Goal: Transaction & Acquisition: Purchase product/service

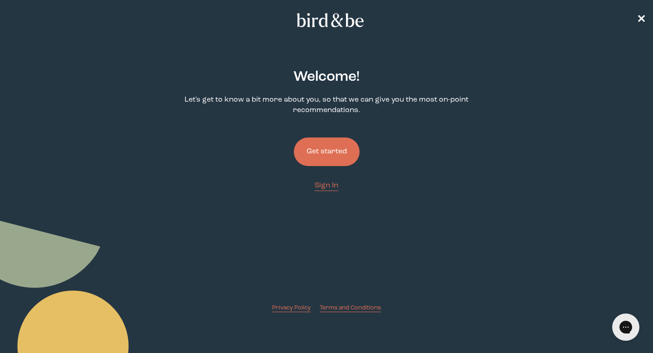
click at [327, 156] on button "Get started" at bounding box center [327, 151] width 66 height 29
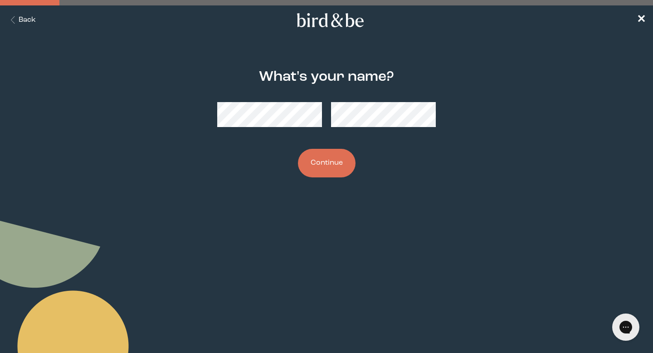
click at [332, 167] on button "Continue" at bounding box center [327, 163] width 58 height 29
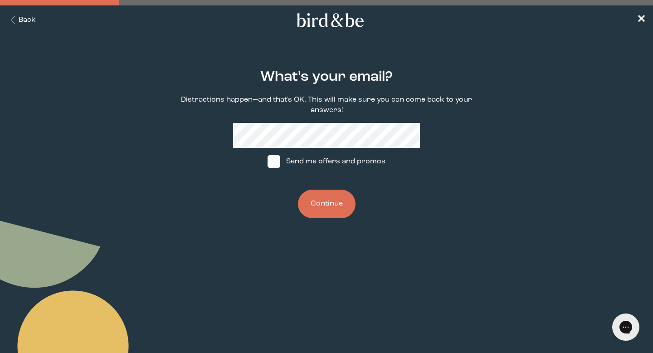
click at [327, 197] on button "Continue" at bounding box center [327, 204] width 58 height 29
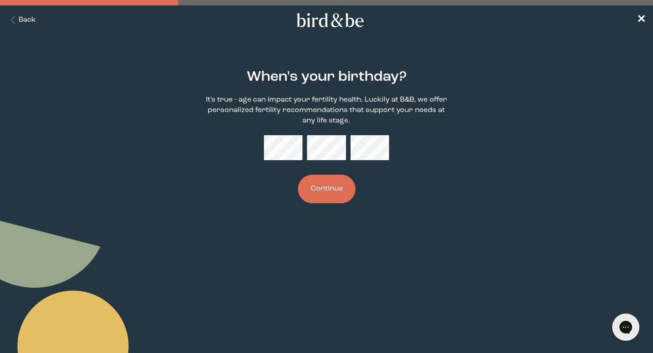
click at [330, 197] on button "Continue" at bounding box center [327, 189] width 58 height 29
click at [325, 197] on button "Continue" at bounding box center [327, 189] width 58 height 29
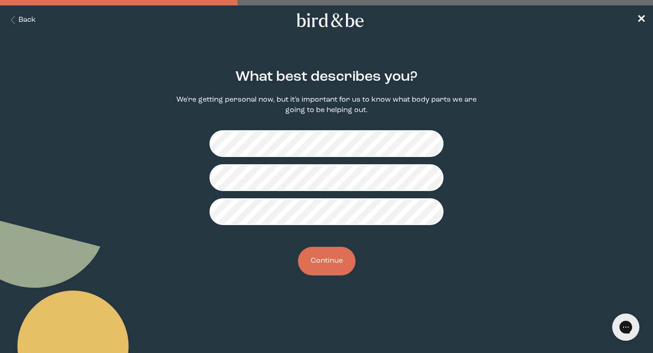
click at [335, 276] on div "What best describes you? We're getting personal now, but it's important for us …" at bounding box center [327, 172] width 312 height 235
click at [332, 261] on button "Continue" at bounding box center [327, 261] width 58 height 29
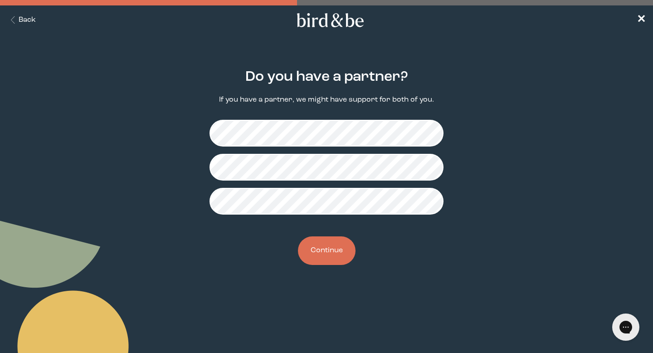
click at [337, 245] on button "Continue" at bounding box center [327, 250] width 58 height 29
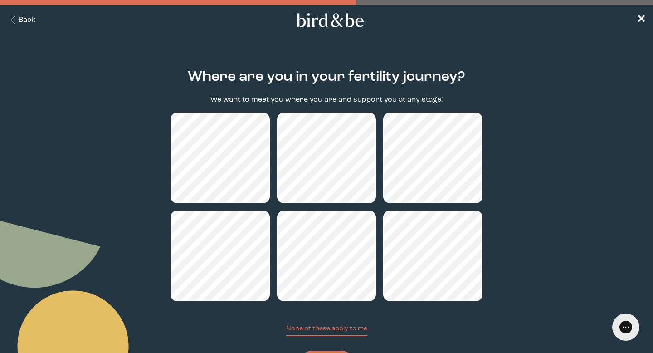
scroll to position [49, 0]
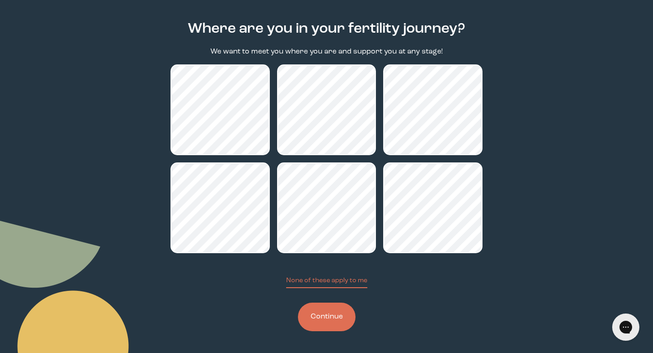
click at [313, 323] on button "Continue" at bounding box center [327, 317] width 58 height 29
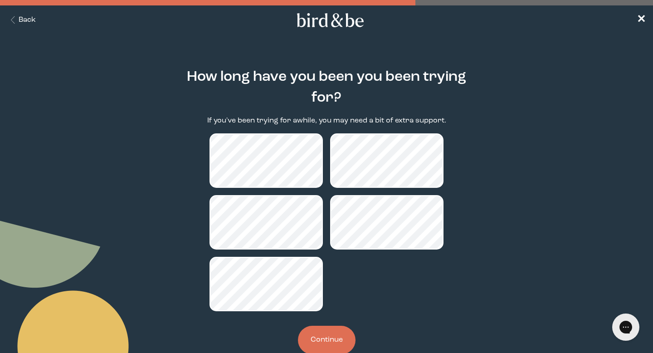
click at [332, 347] on button "Continue" at bounding box center [327, 340] width 58 height 29
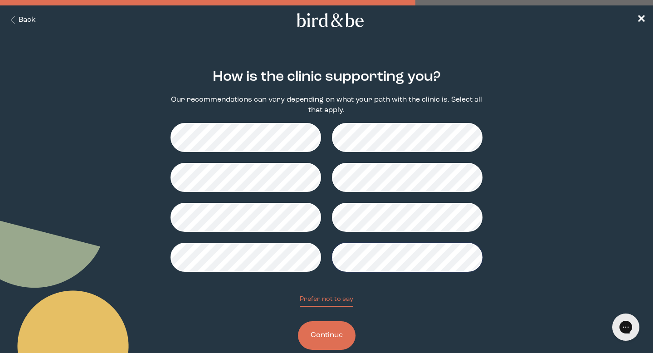
click at [336, 339] on button "Continue" at bounding box center [327, 335] width 58 height 29
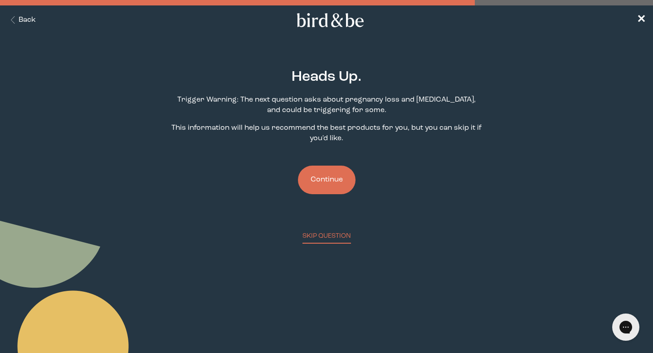
click at [333, 191] on button "Continue" at bounding box center [327, 180] width 58 height 29
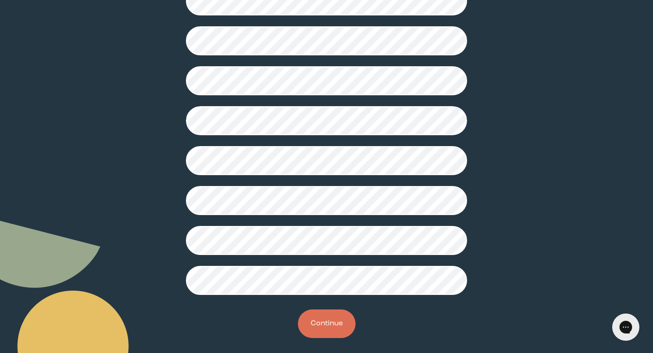
scroll to position [215, 0]
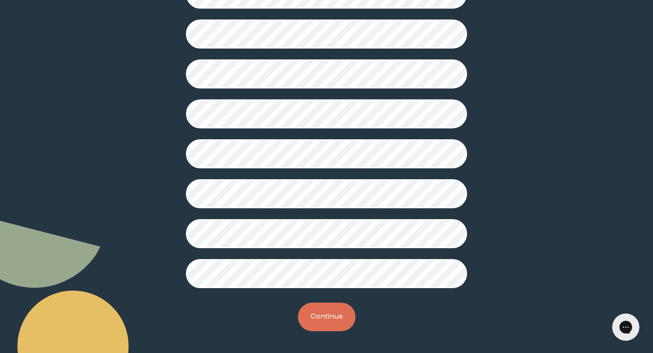
click at [322, 330] on button "Continue" at bounding box center [327, 317] width 58 height 29
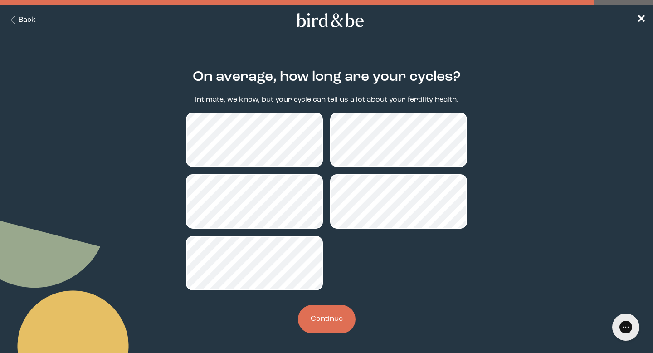
click at [340, 329] on button "Continue" at bounding box center [327, 319] width 58 height 29
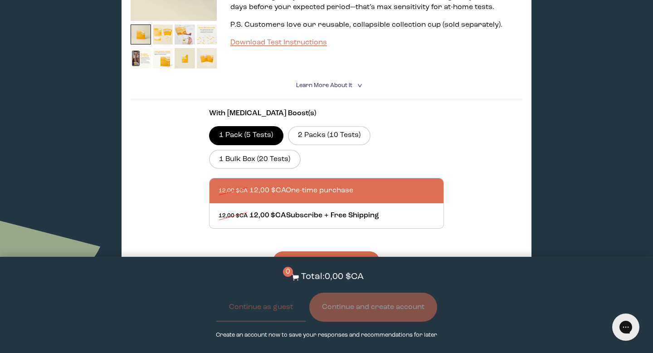
scroll to position [1062, 0]
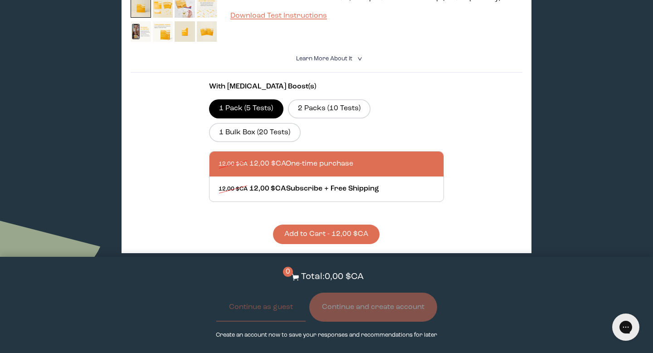
click at [311, 152] on div at bounding box center [336, 164] width 234 height 25
click at [219, 158] on input "12,00 $CA 12,00 $CA One-time purchase" at bounding box center [218, 158] width 0 height 0
click at [328, 225] on button "Add to Cart - 12,00 $CA" at bounding box center [326, 235] width 107 height 20
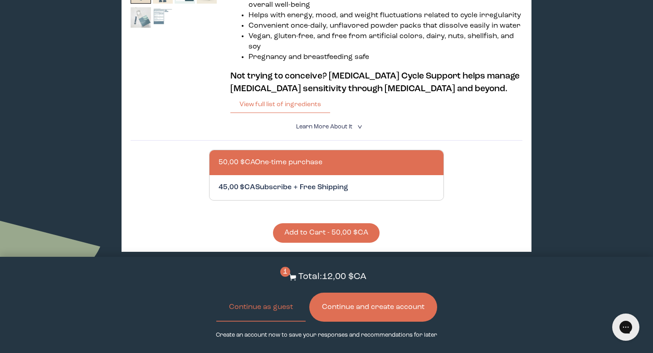
scroll to position [277, 0]
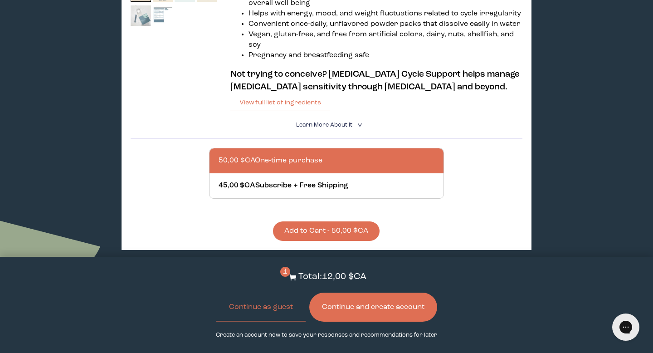
click at [328, 227] on button "Add to Cart - 50,00 $CA" at bounding box center [326, 231] width 107 height 20
click at [245, 306] on button "Continue as guest" at bounding box center [260, 307] width 89 height 29
